Goal: Information Seeking & Learning: Check status

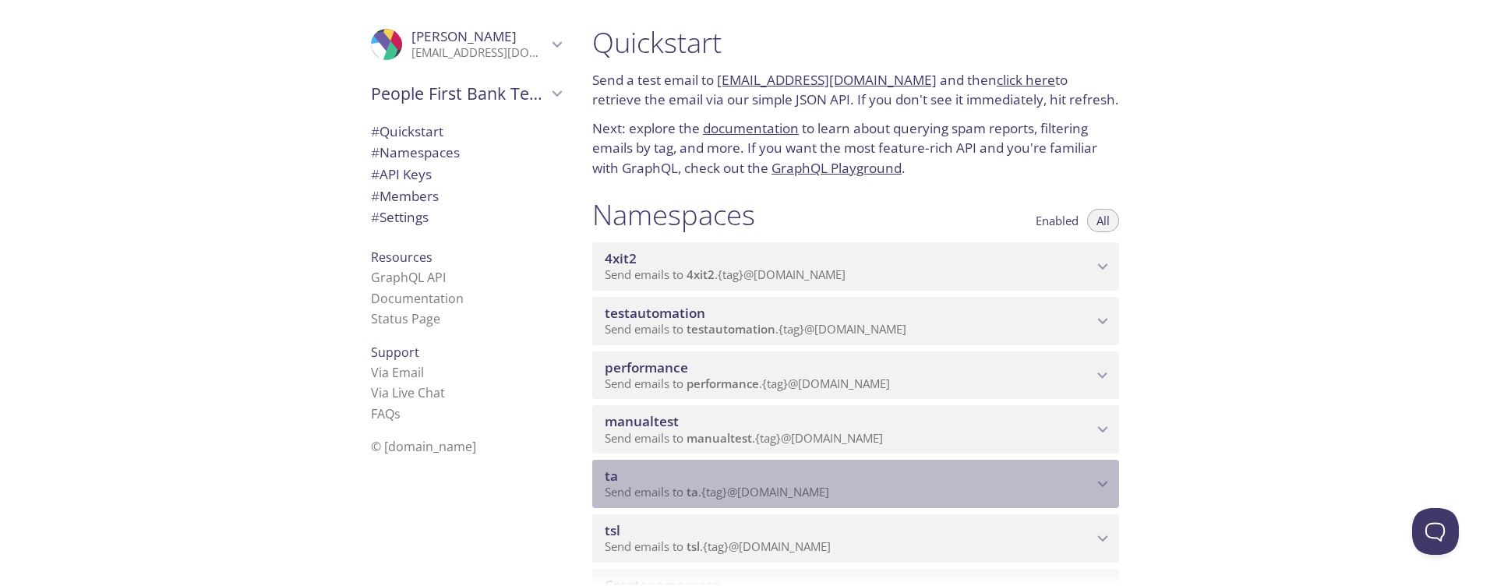
click at [750, 482] on span "ta" at bounding box center [849, 476] width 488 height 17
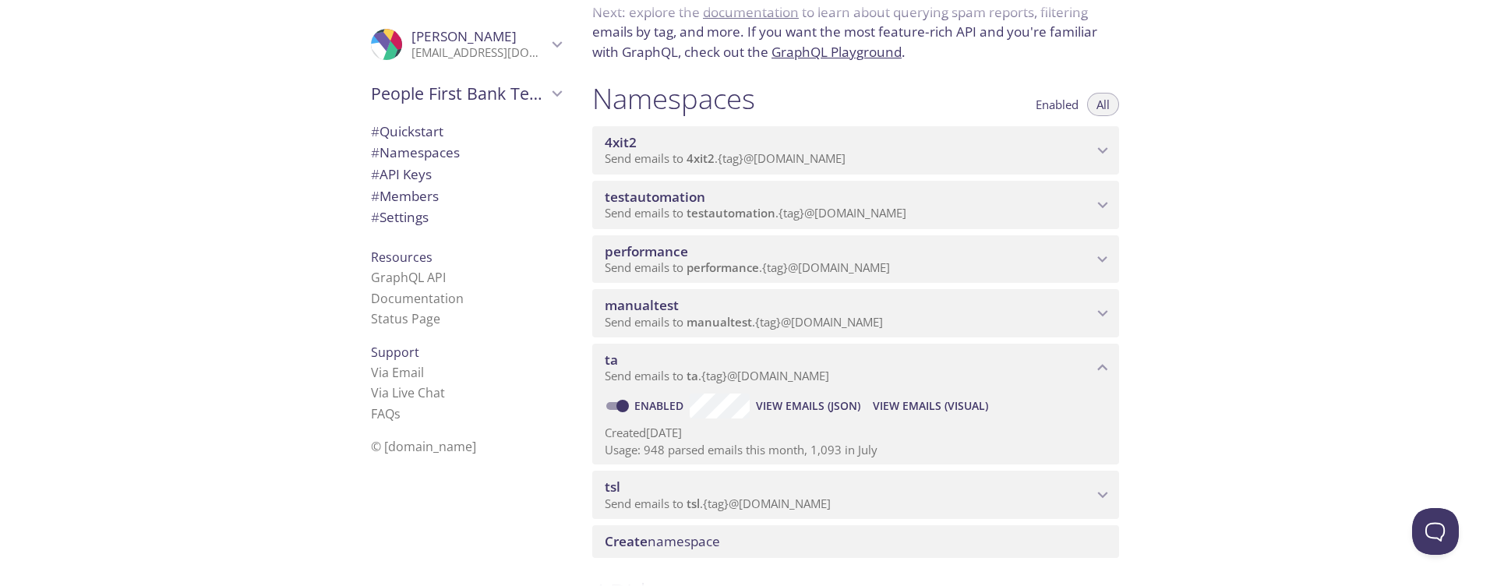
scroll to position [117, 0]
click at [897, 408] on span "View Emails (Visual)" at bounding box center [930, 405] width 115 height 19
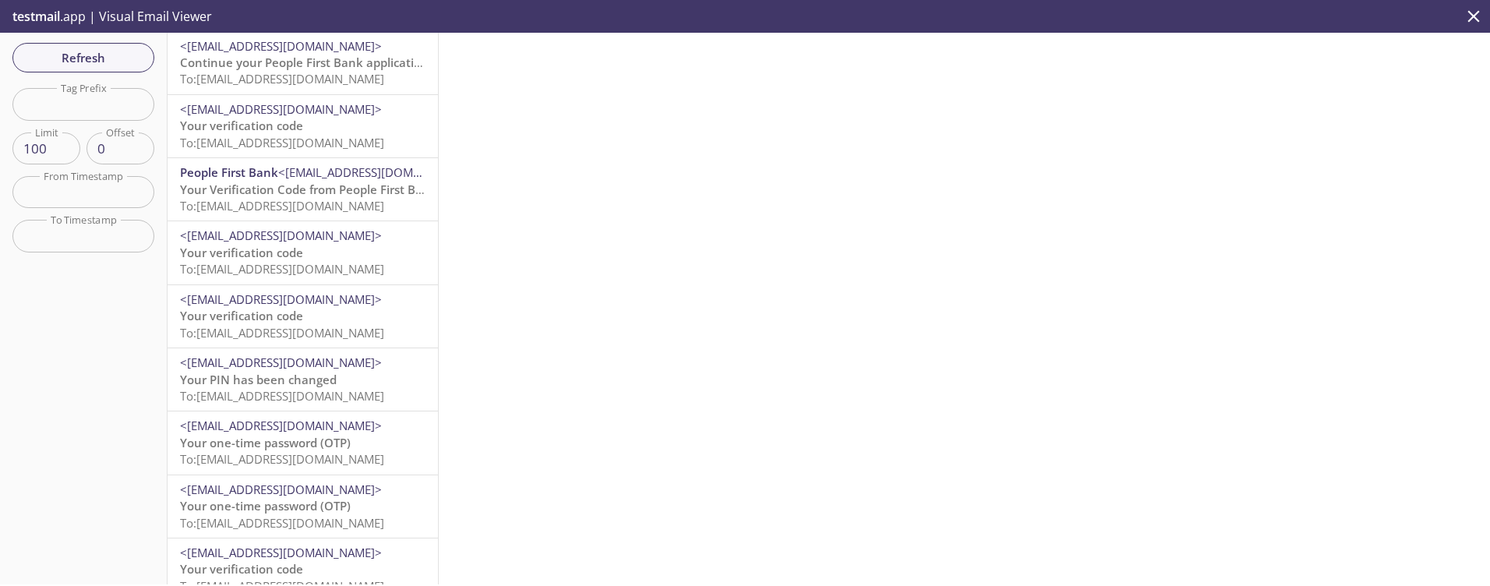
scroll to position [524, 0]
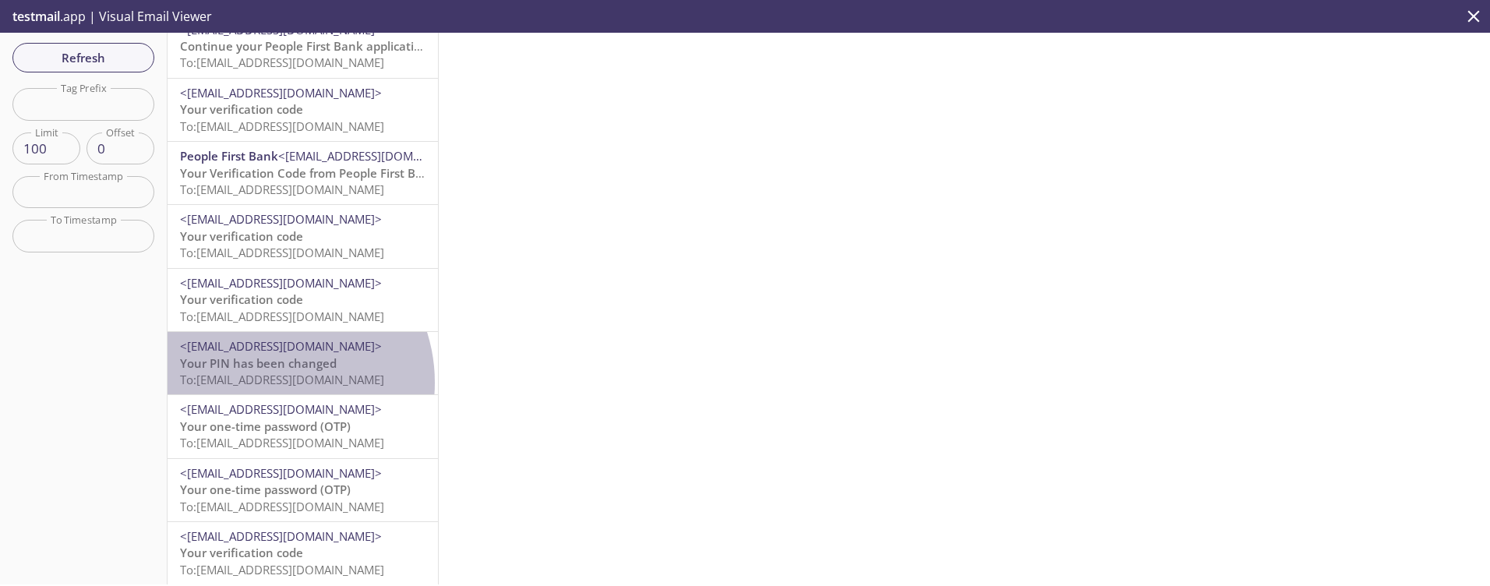
click at [267, 383] on span "To: [EMAIL_ADDRESS][DOMAIN_NAME]" at bounding box center [282, 380] width 204 height 16
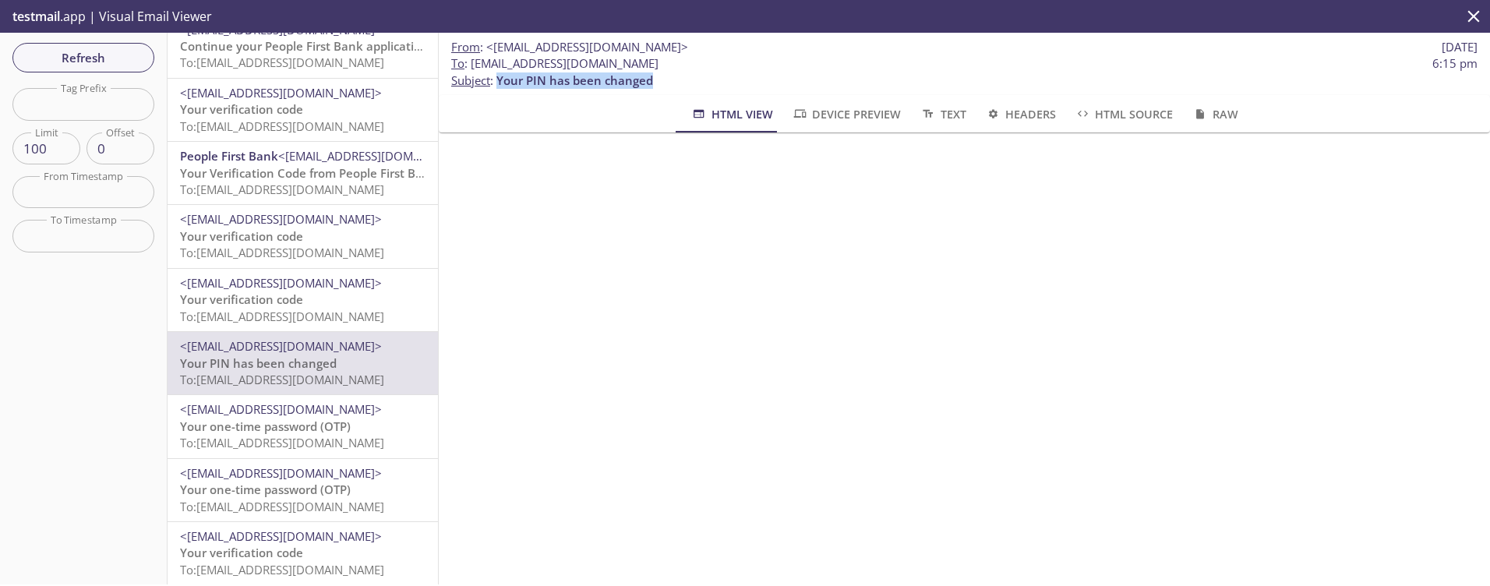
drag, startPoint x: 666, startPoint y: 84, endPoint x: 500, endPoint y: 79, distance: 166.1
click at [500, 79] on p "To : [EMAIL_ADDRESS][DOMAIN_NAME] 6:15 pm Subject : Your PIN has been changed" at bounding box center [964, 72] width 1026 height 34
copy span "Your PIN has been changed"
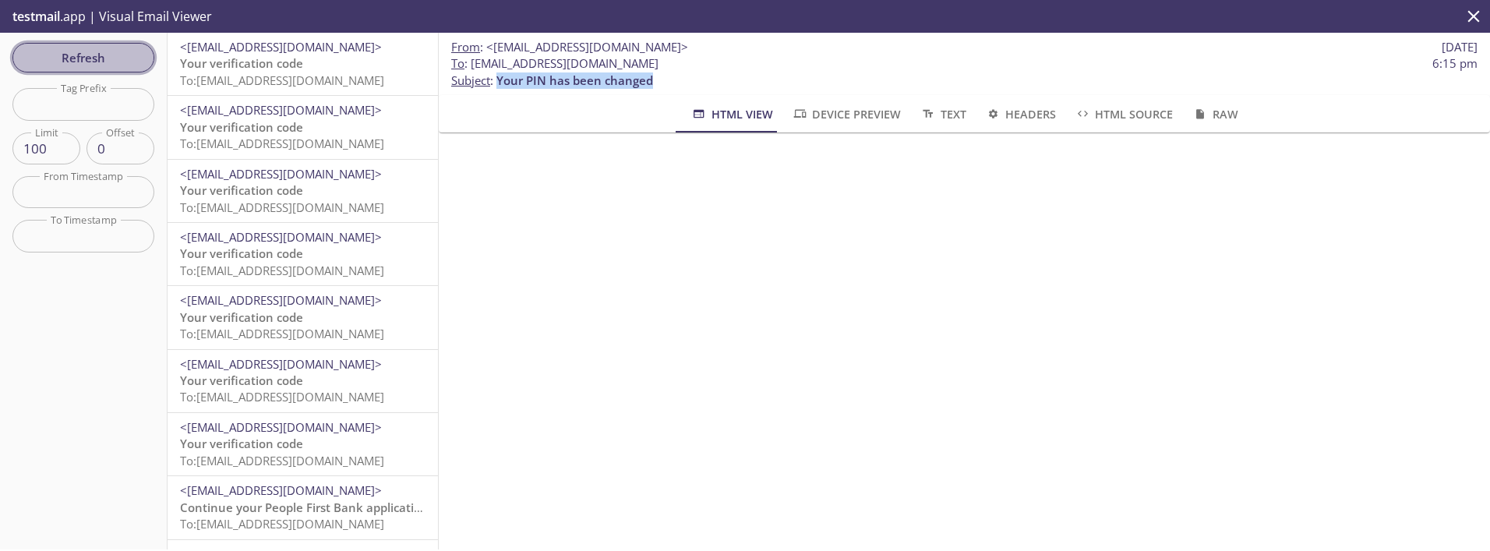
click at [78, 43] on button "Refresh" at bounding box center [83, 58] width 142 height 30
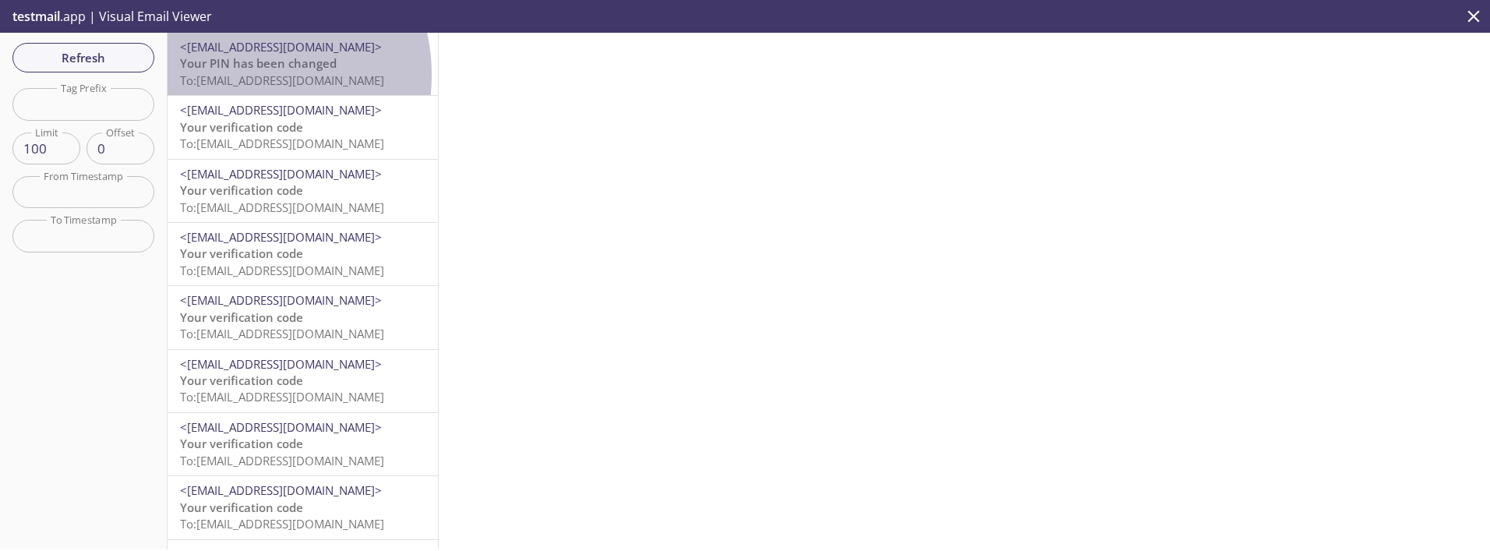
click at [238, 75] on span "To: [EMAIL_ADDRESS][DOMAIN_NAME]" at bounding box center [282, 80] width 204 height 16
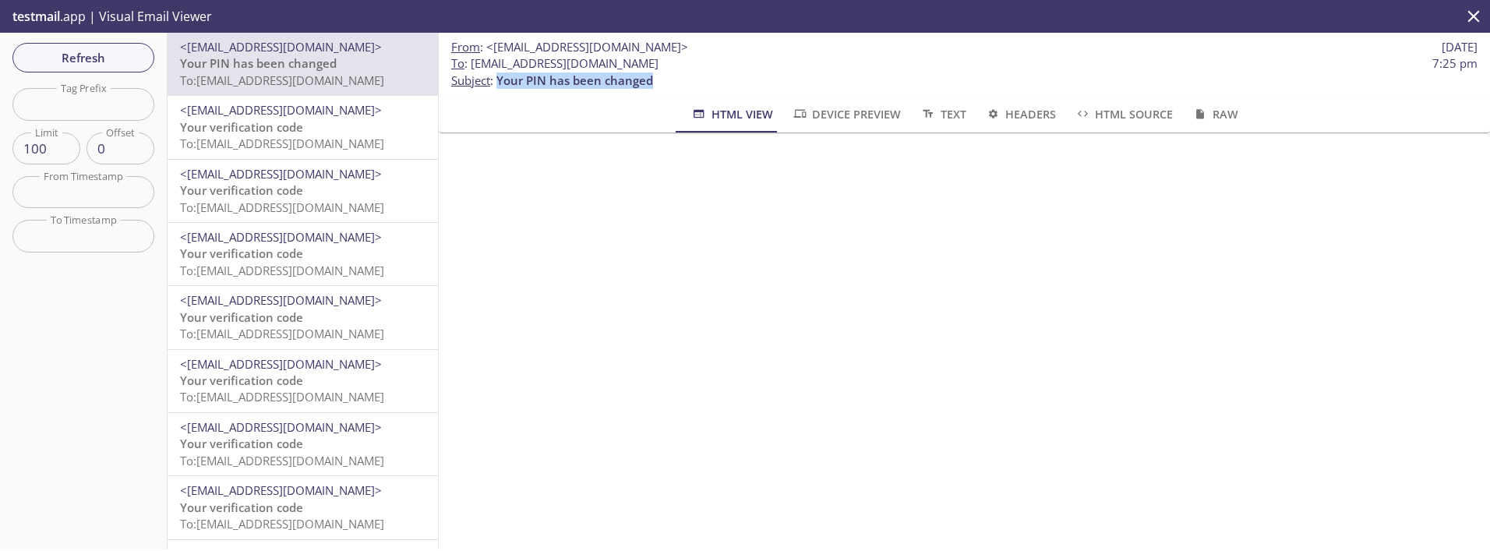
drag, startPoint x: 683, startPoint y: 83, endPoint x: 497, endPoint y: 82, distance: 186.2
click at [497, 82] on p "To : [EMAIL_ADDRESS][DOMAIN_NAME] 7:25 pm Subject : Your PIN has been changed" at bounding box center [964, 72] width 1026 height 34
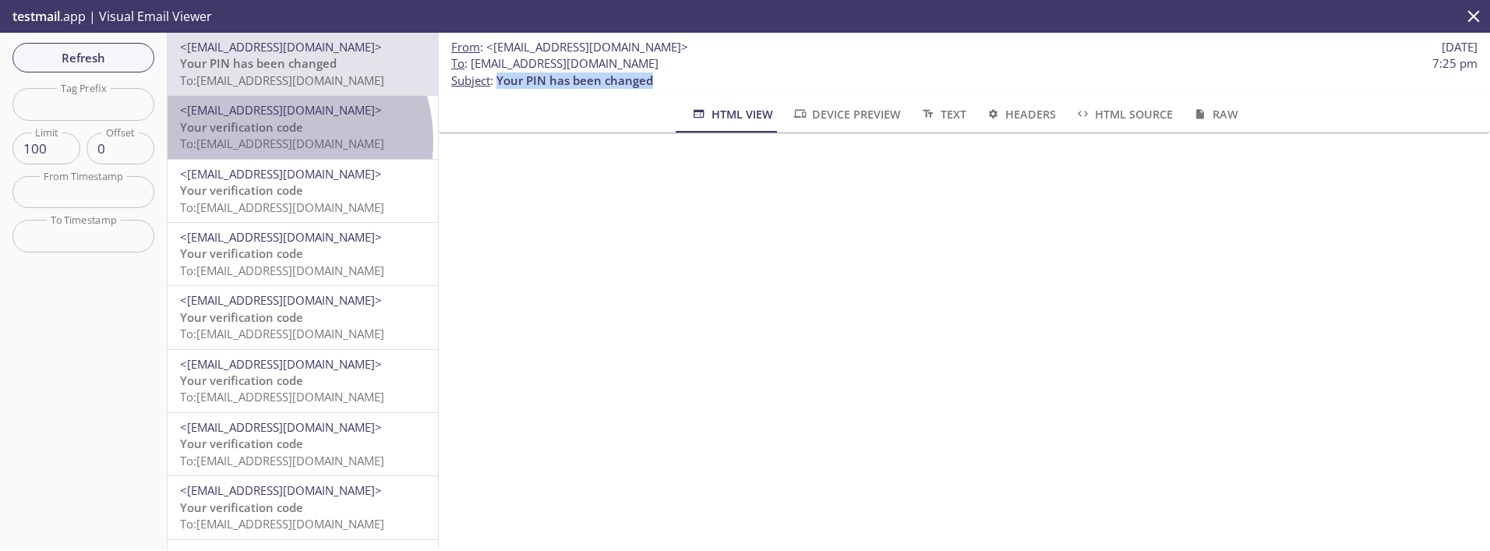
click at [264, 141] on span "To: [EMAIL_ADDRESS][DOMAIN_NAME]" at bounding box center [282, 144] width 204 height 16
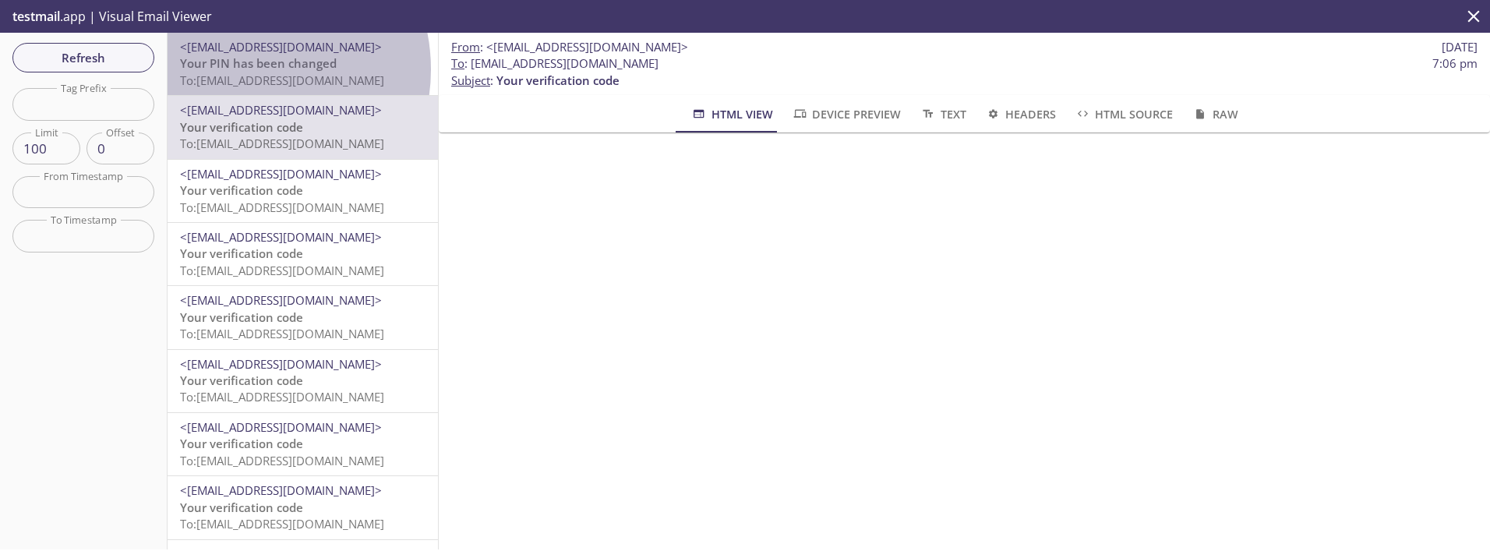
click at [242, 69] on span "Your PIN has been changed" at bounding box center [258, 63] width 157 height 16
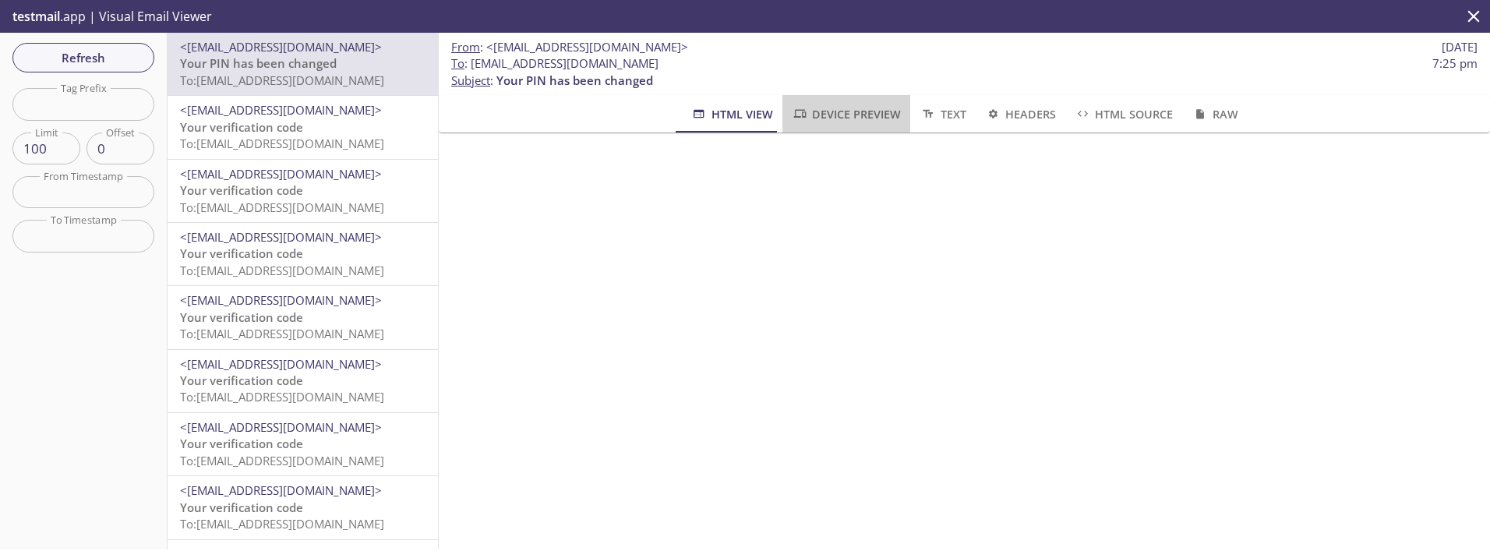
click at [849, 104] on span "Device Preview" at bounding box center [846, 113] width 109 height 19
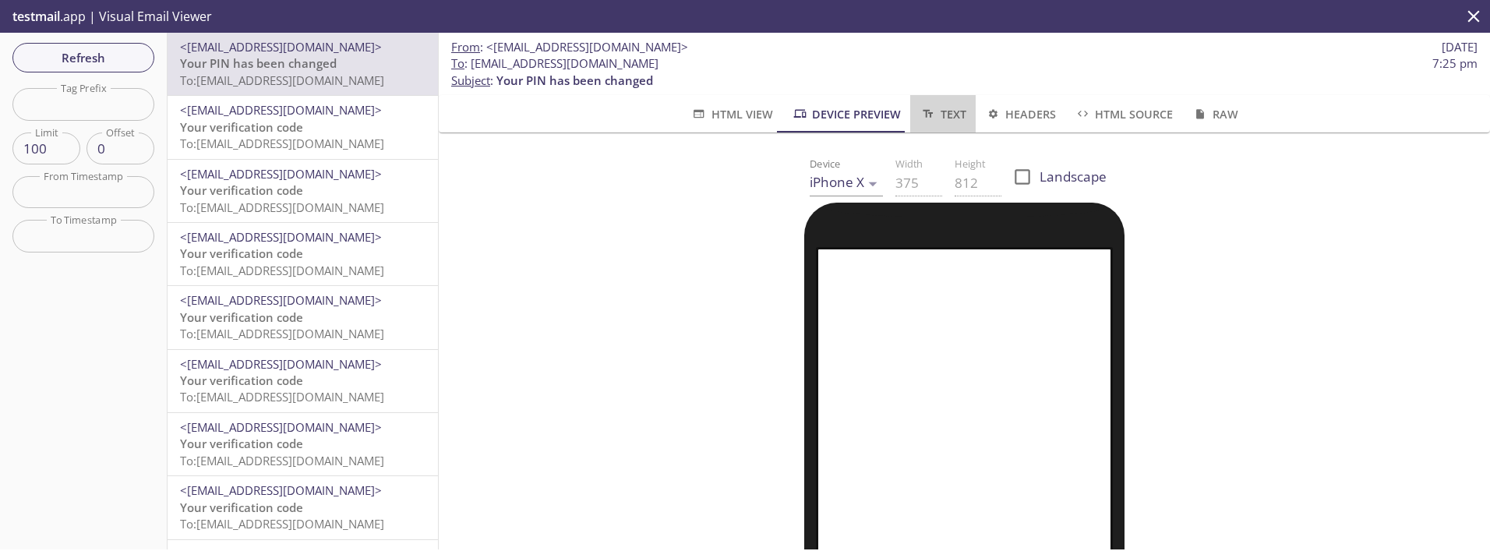
click at [946, 121] on span "Text" at bounding box center [943, 113] width 46 height 19
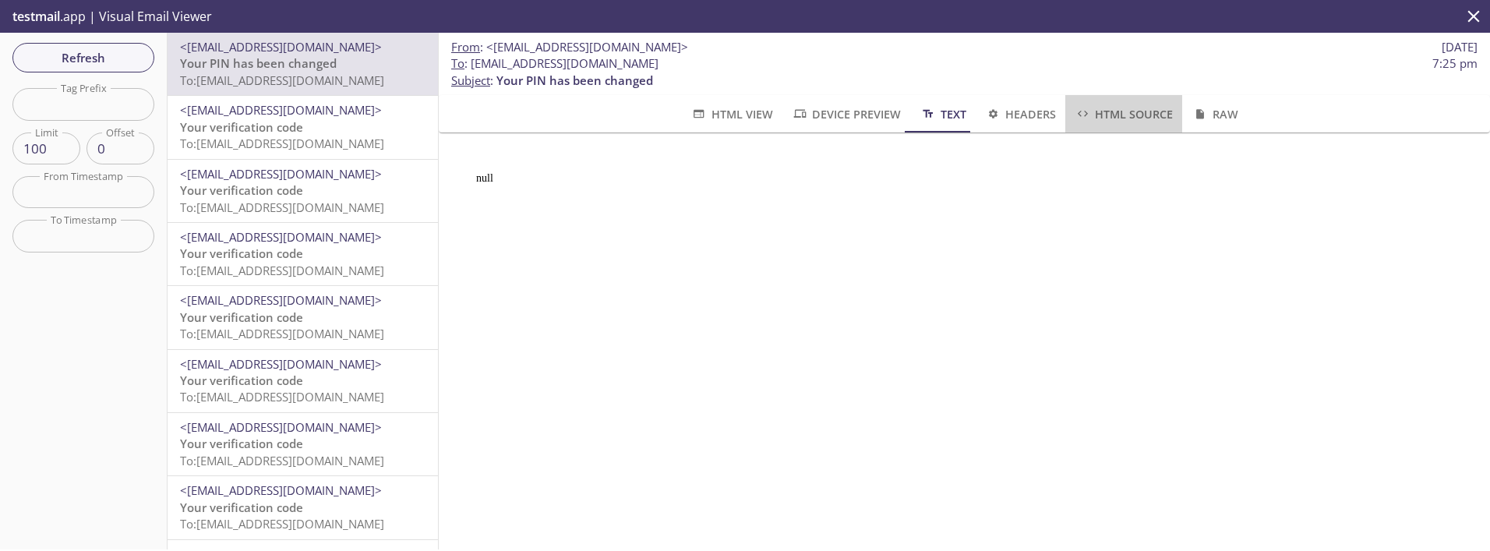
click at [1144, 106] on span "HTML Source" at bounding box center [1124, 113] width 98 height 19
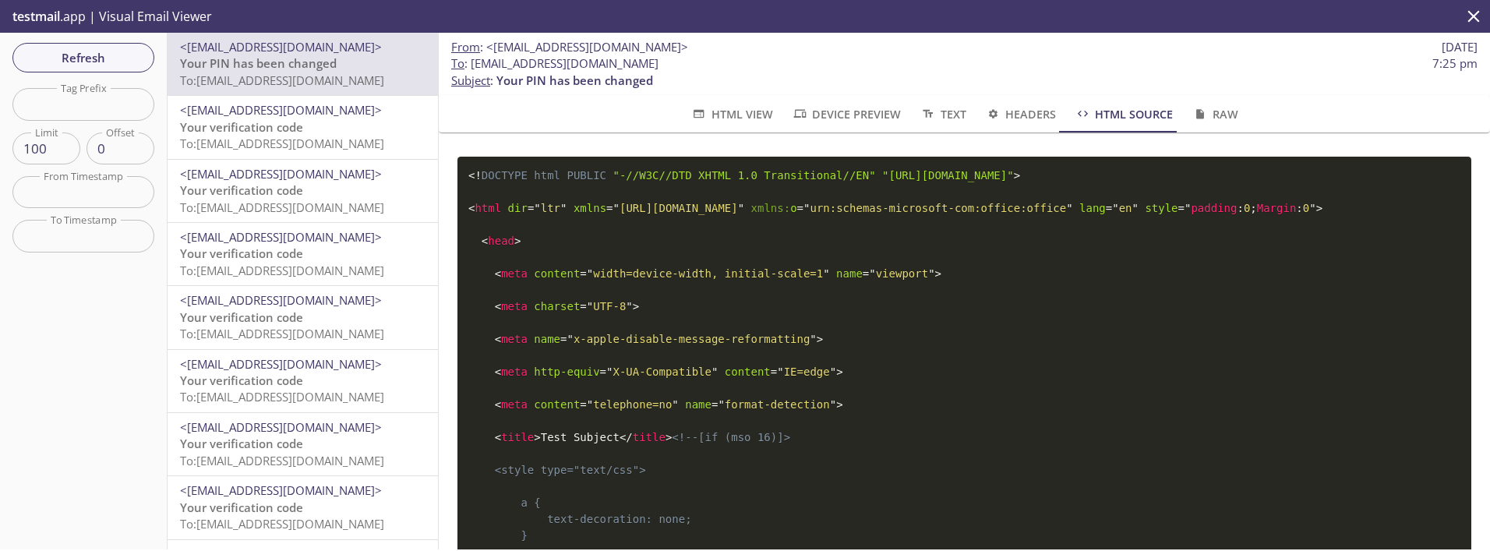
click at [729, 113] on span "HTML View" at bounding box center [731, 113] width 82 height 19
